Goal: Information Seeking & Learning: Learn about a topic

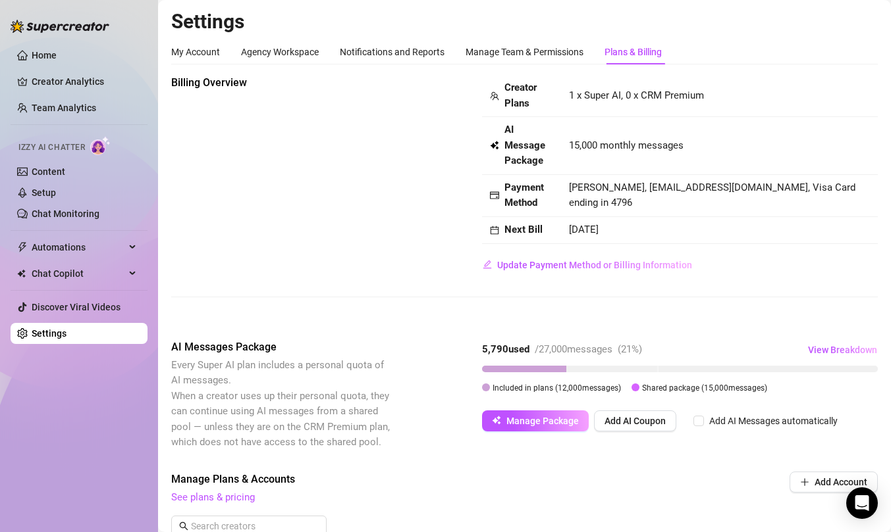
click at [90, 161] on div "Izzy AI Chatter" at bounding box center [78, 146] width 140 height 30
click at [65, 167] on link "Content" at bounding box center [49, 172] width 34 height 11
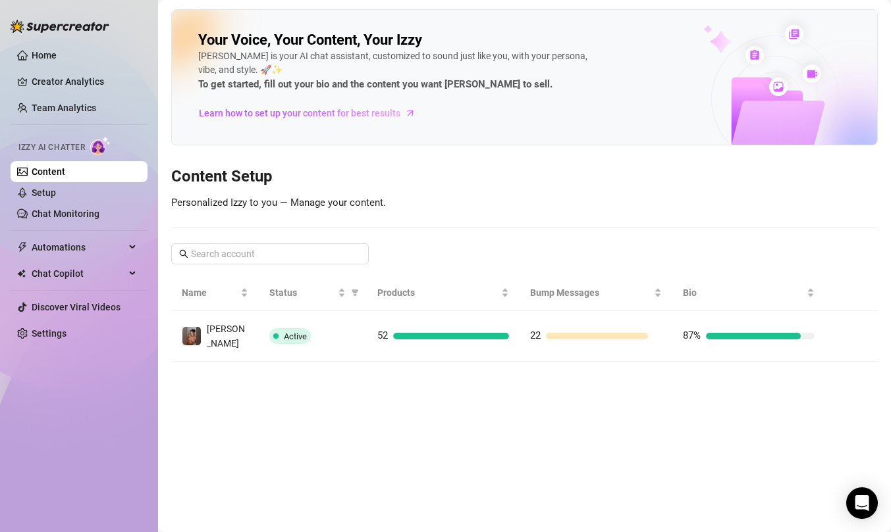
click at [93, 69] on ul "Home Creator Analytics Team Analytics Izzy AI Chatter Content Setup Chat Monito…" at bounding box center [79, 194] width 137 height 310
click at [93, 78] on link "Creator Analytics" at bounding box center [84, 81] width 105 height 21
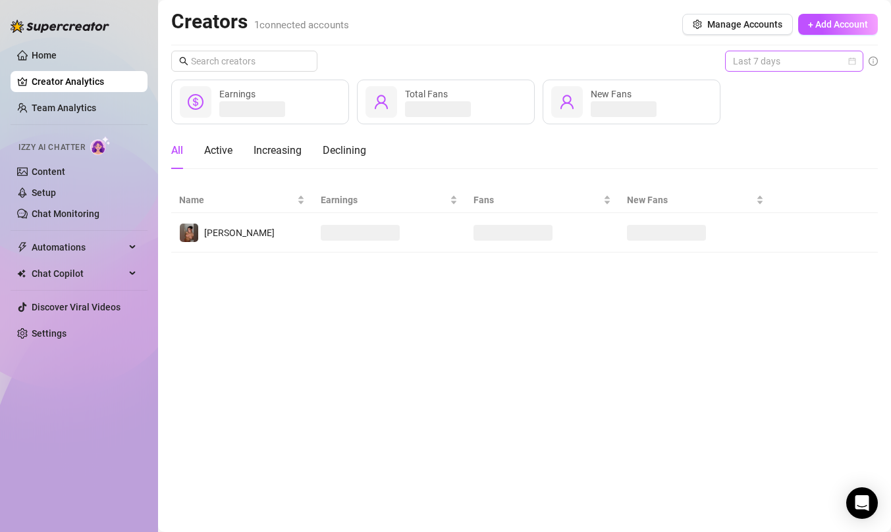
click at [758, 61] on span "Last 7 days" at bounding box center [794, 61] width 122 height 20
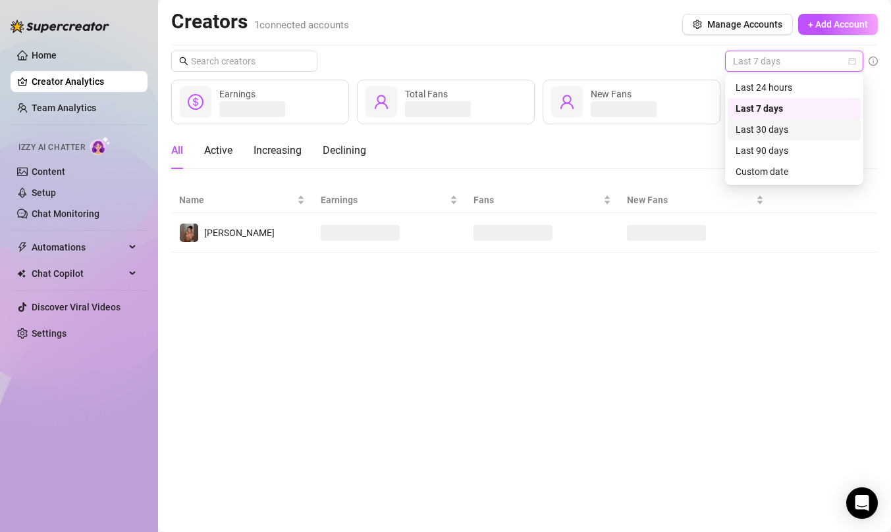
click at [788, 131] on div "Last 30 days" at bounding box center [793, 129] width 117 height 14
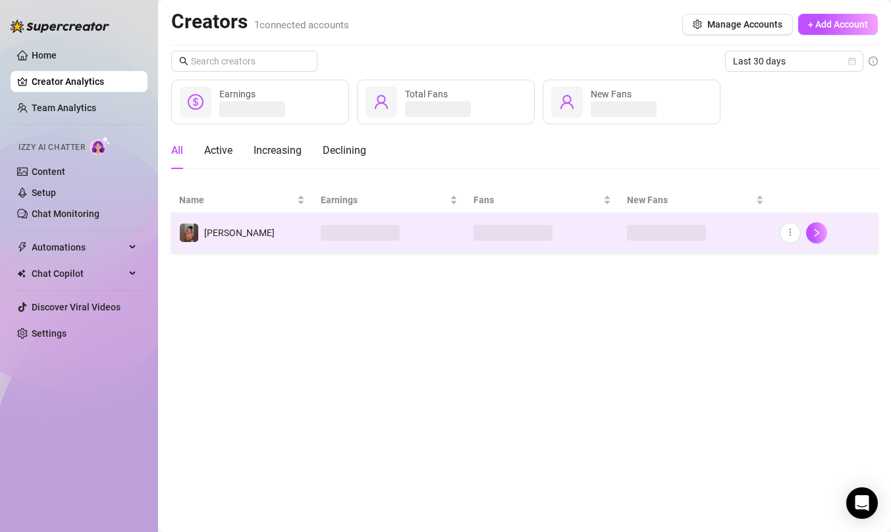
click at [426, 241] on td at bounding box center [389, 232] width 153 height 39
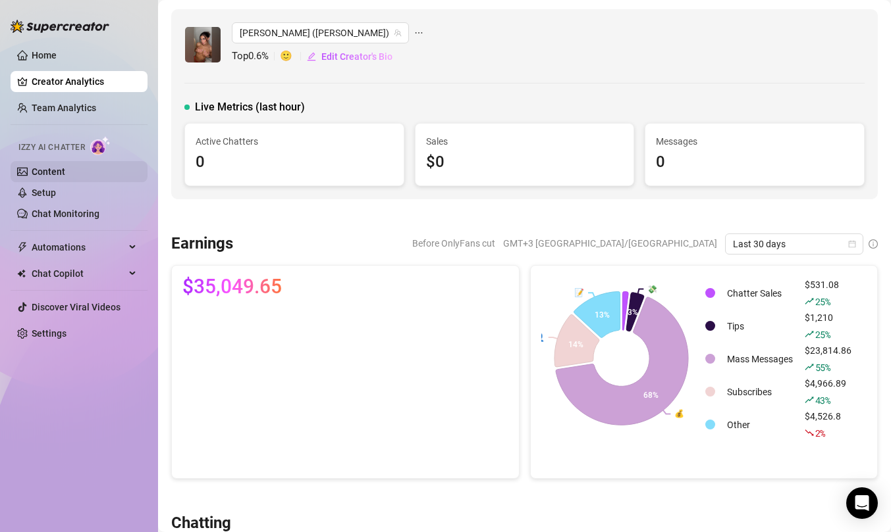
click at [65, 173] on link "Content" at bounding box center [49, 172] width 34 height 11
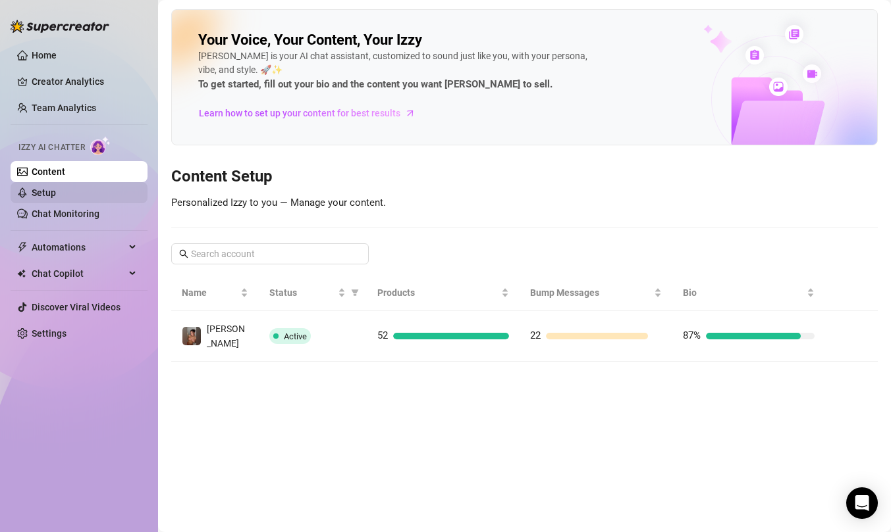
click at [56, 198] on link "Setup" at bounding box center [44, 193] width 24 height 11
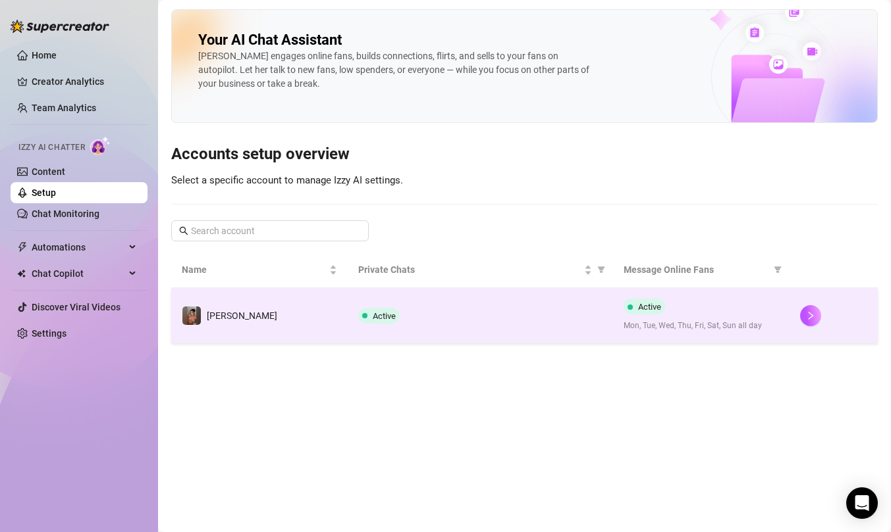
click at [515, 328] on td "Active" at bounding box center [480, 315] width 265 height 55
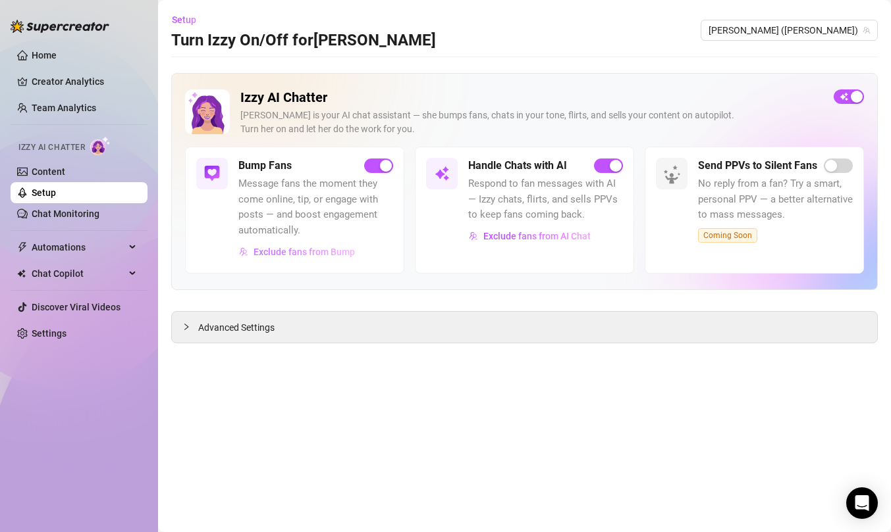
click at [342, 253] on span "Exclude fans from Bump" at bounding box center [303, 252] width 101 height 11
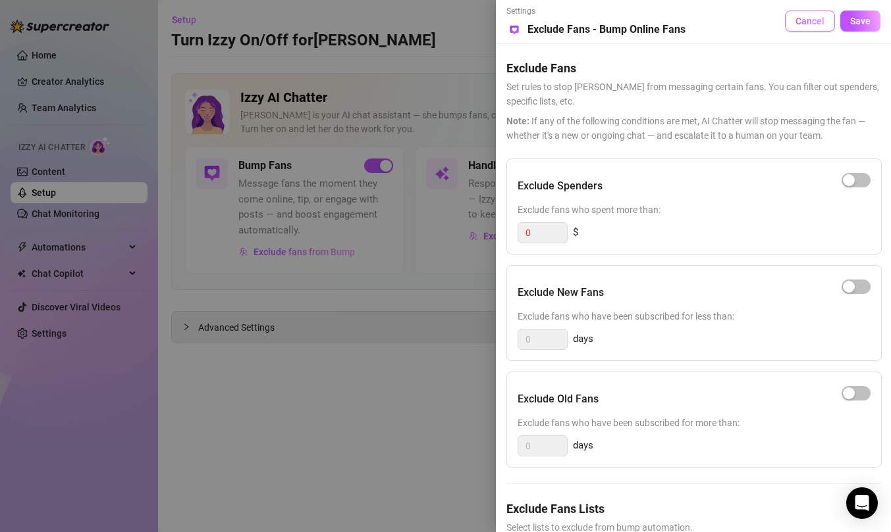
click at [821, 18] on span "Cancel" at bounding box center [809, 21] width 29 height 11
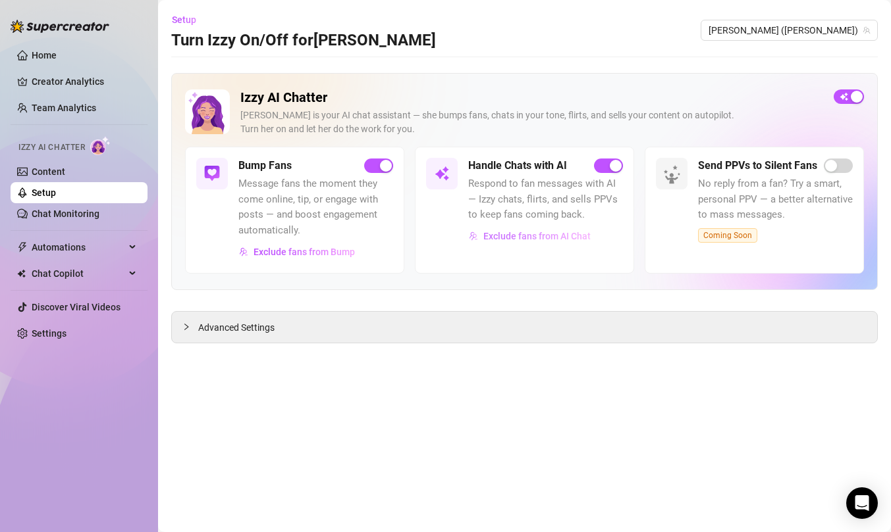
click at [513, 237] on span "Exclude fans from AI Chat" at bounding box center [536, 236] width 107 height 11
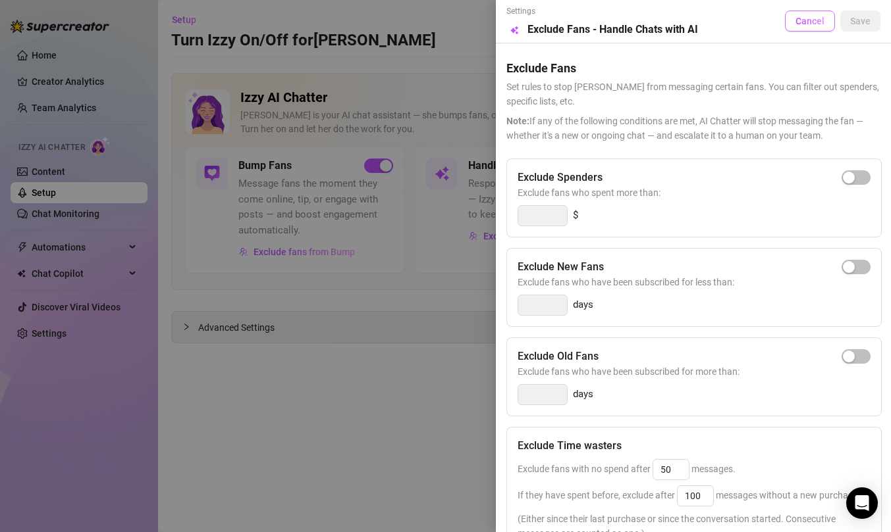
click at [806, 23] on span "Cancel" at bounding box center [809, 21] width 29 height 11
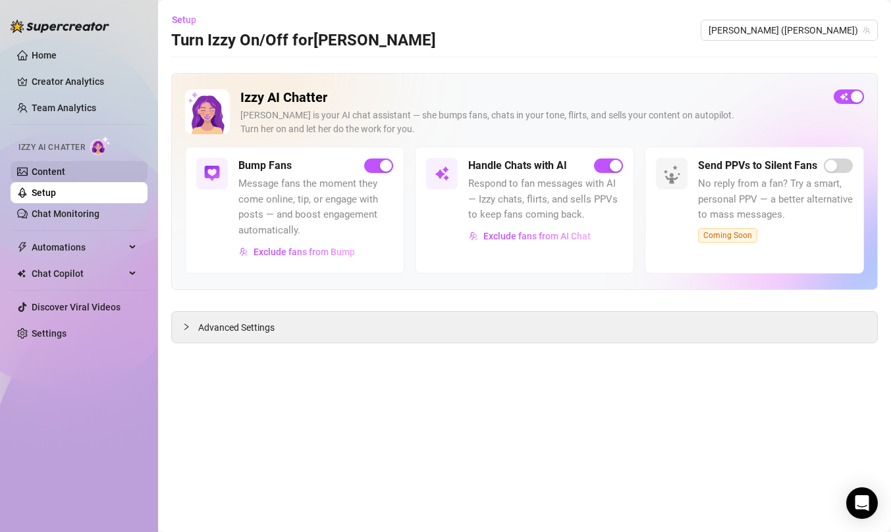
click at [65, 174] on link "Content" at bounding box center [49, 172] width 34 height 11
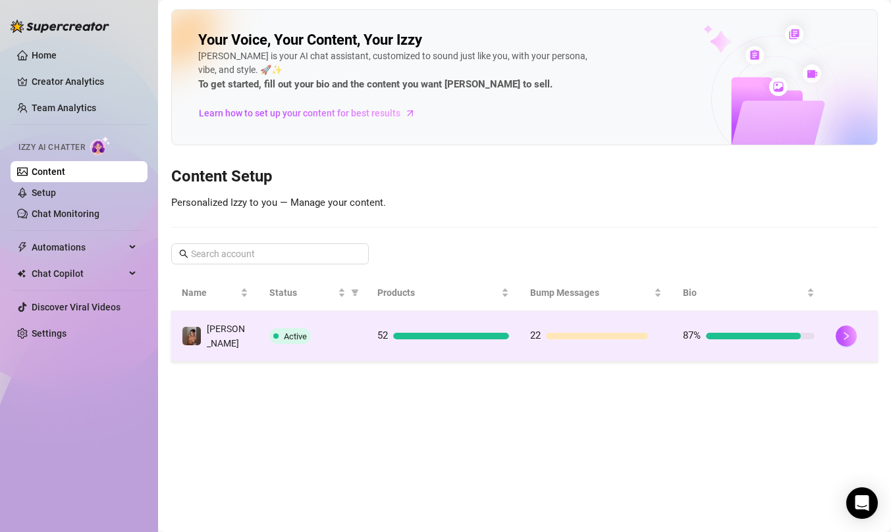
click at [457, 313] on td "52" at bounding box center [443, 336] width 153 height 51
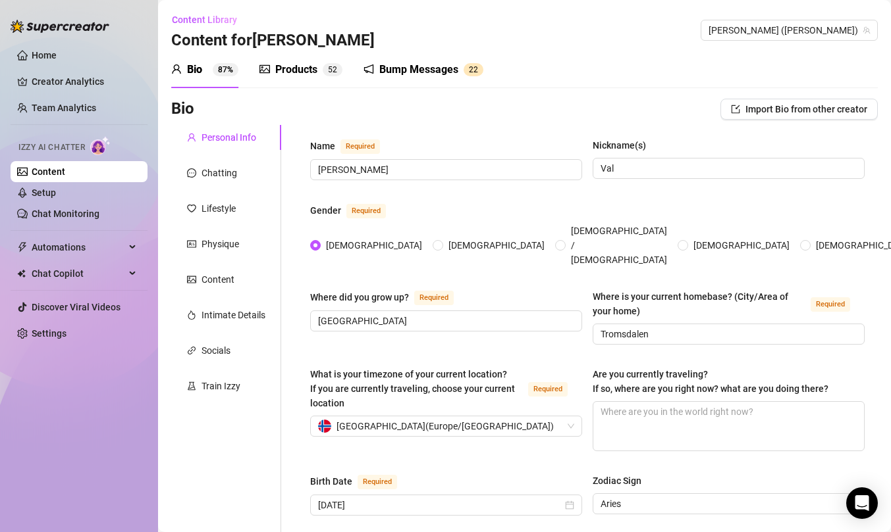
click at [303, 68] on div "Products" at bounding box center [296, 70] width 42 height 16
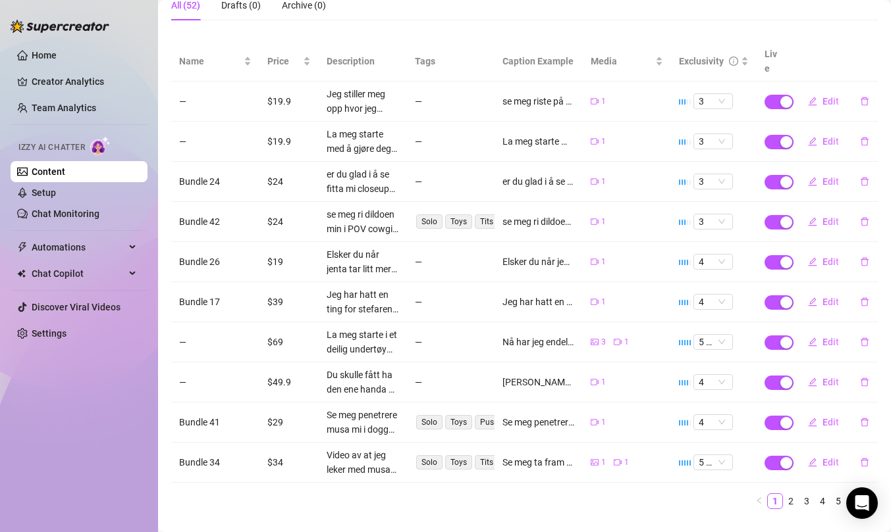
scroll to position [147, 0]
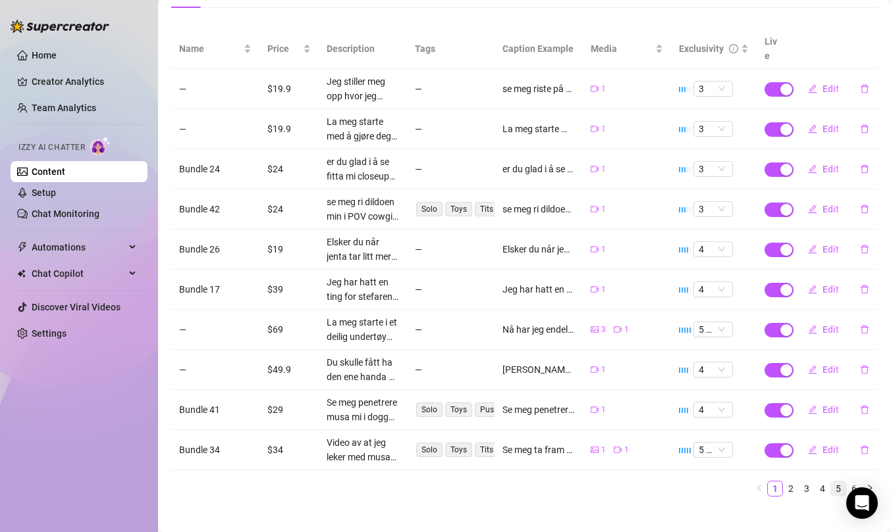
click at [831, 482] on link "5" at bounding box center [838, 489] width 14 height 14
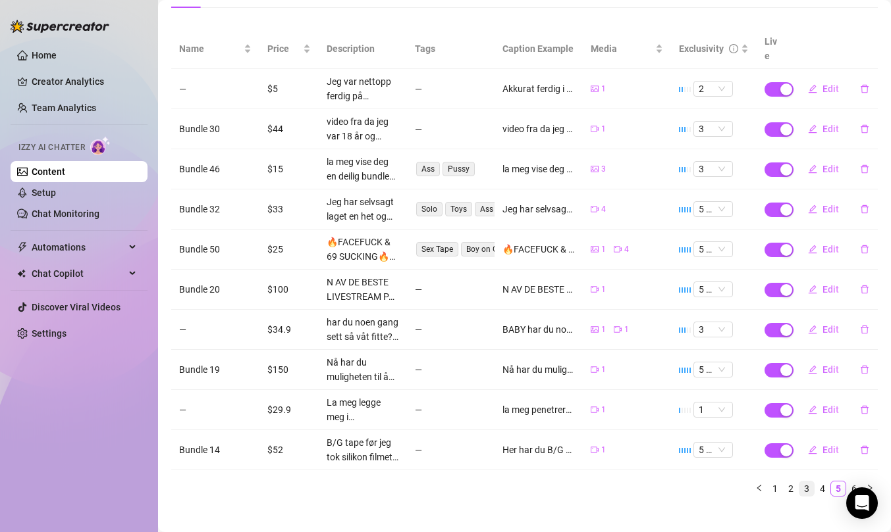
click at [799, 482] on link "3" at bounding box center [806, 489] width 14 height 14
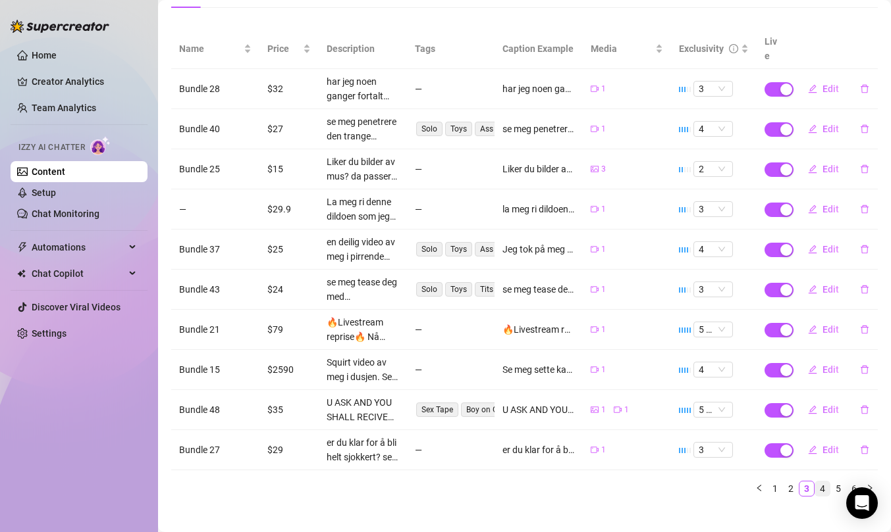
click at [816, 482] on link "4" at bounding box center [822, 489] width 14 height 14
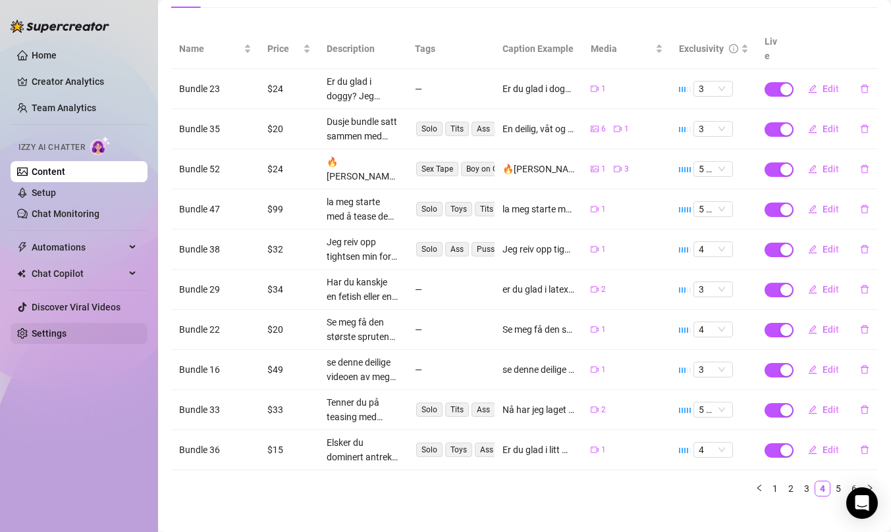
click at [64, 330] on link "Settings" at bounding box center [49, 333] width 35 height 11
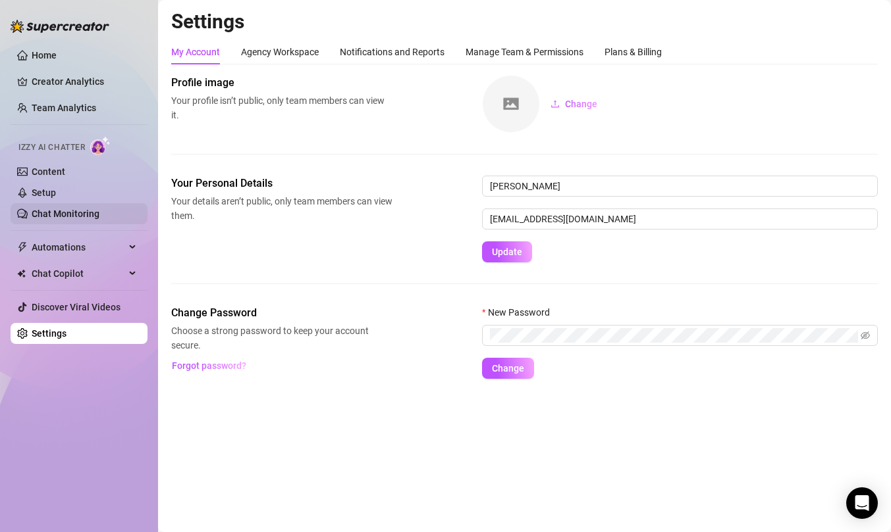
click at [55, 209] on link "Chat Monitoring" at bounding box center [66, 214] width 68 height 11
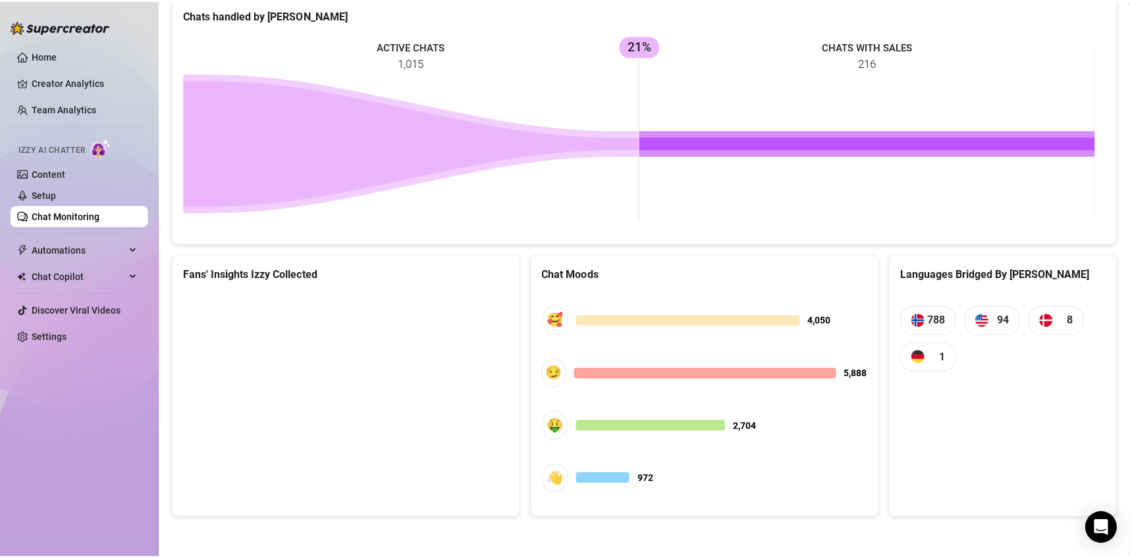
scroll to position [571, 0]
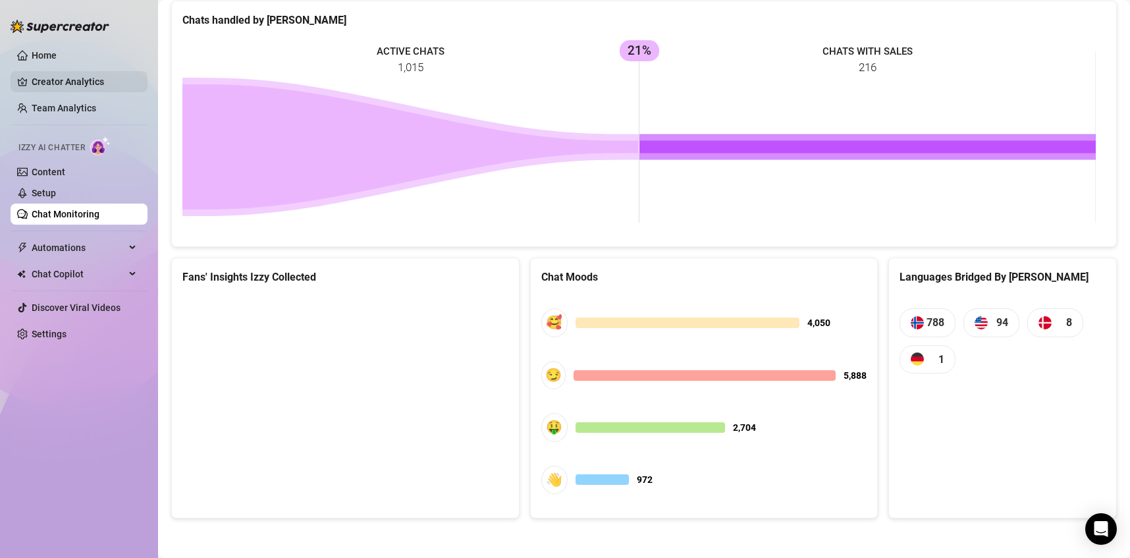
click at [59, 73] on link "Creator Analytics" at bounding box center [84, 81] width 105 height 21
